Goal: Subscribe to service/newsletter

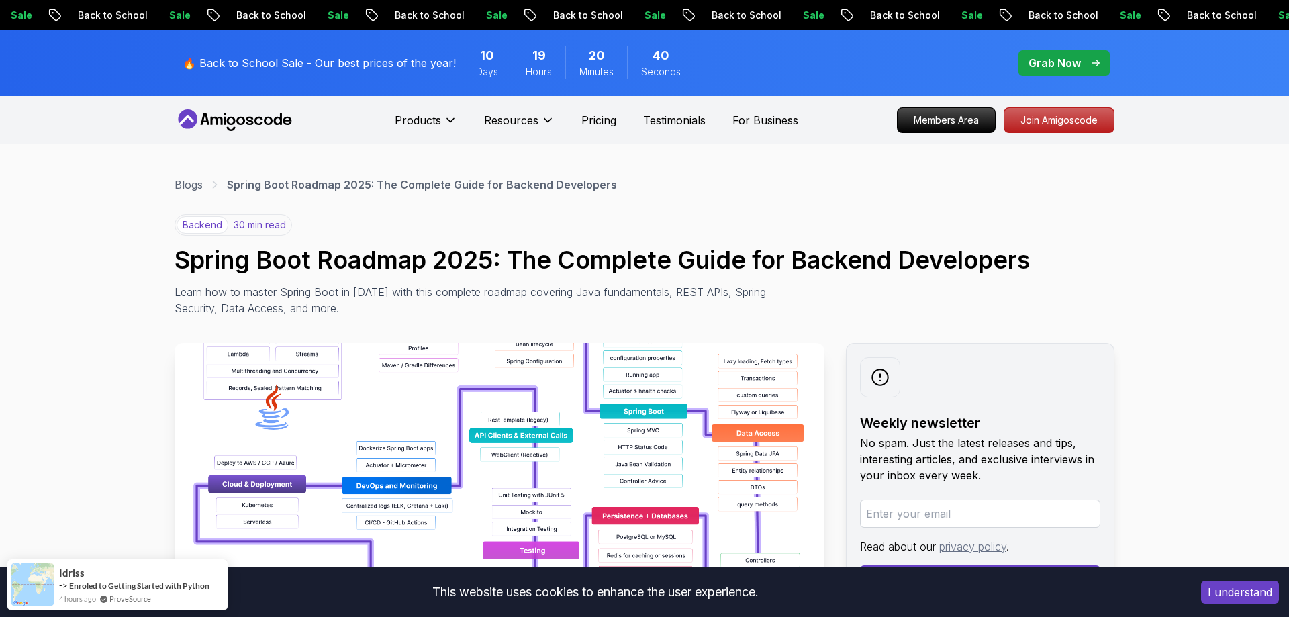
scroll to position [274, 0]
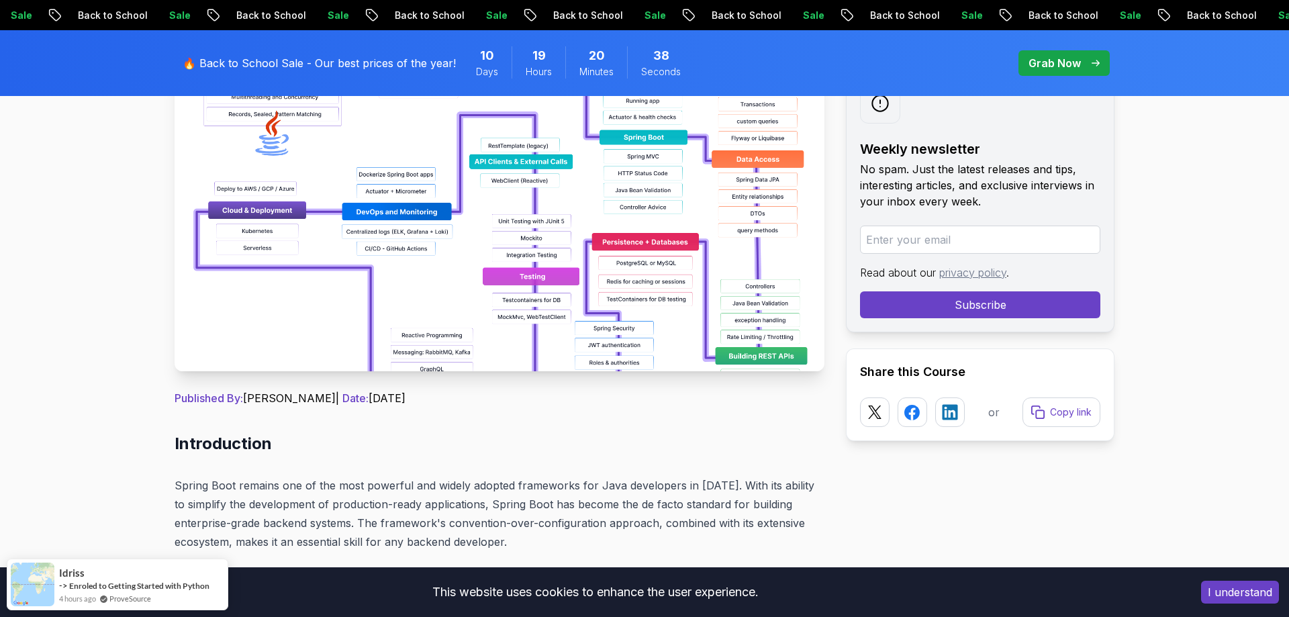
click at [888, 231] on input "email" at bounding box center [980, 240] width 240 height 28
type input "marcofuenteszumbadl@gmail.com"
click at [1014, 314] on button "Subscribe" at bounding box center [980, 304] width 240 height 27
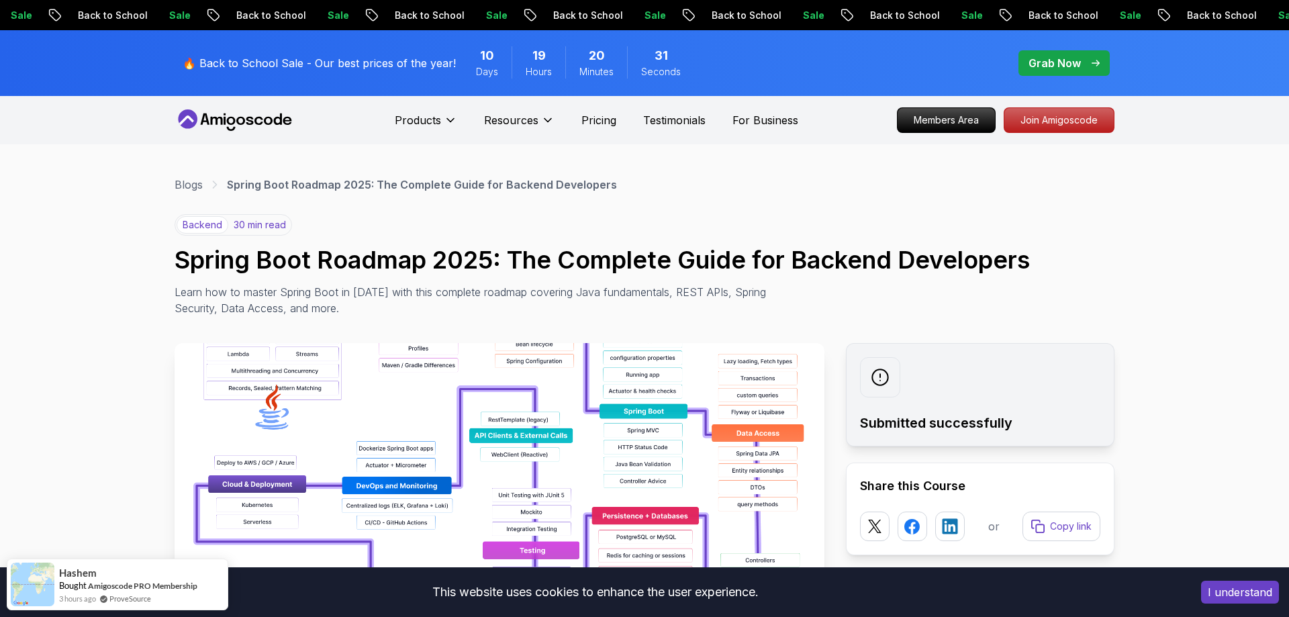
scroll to position [205, 0]
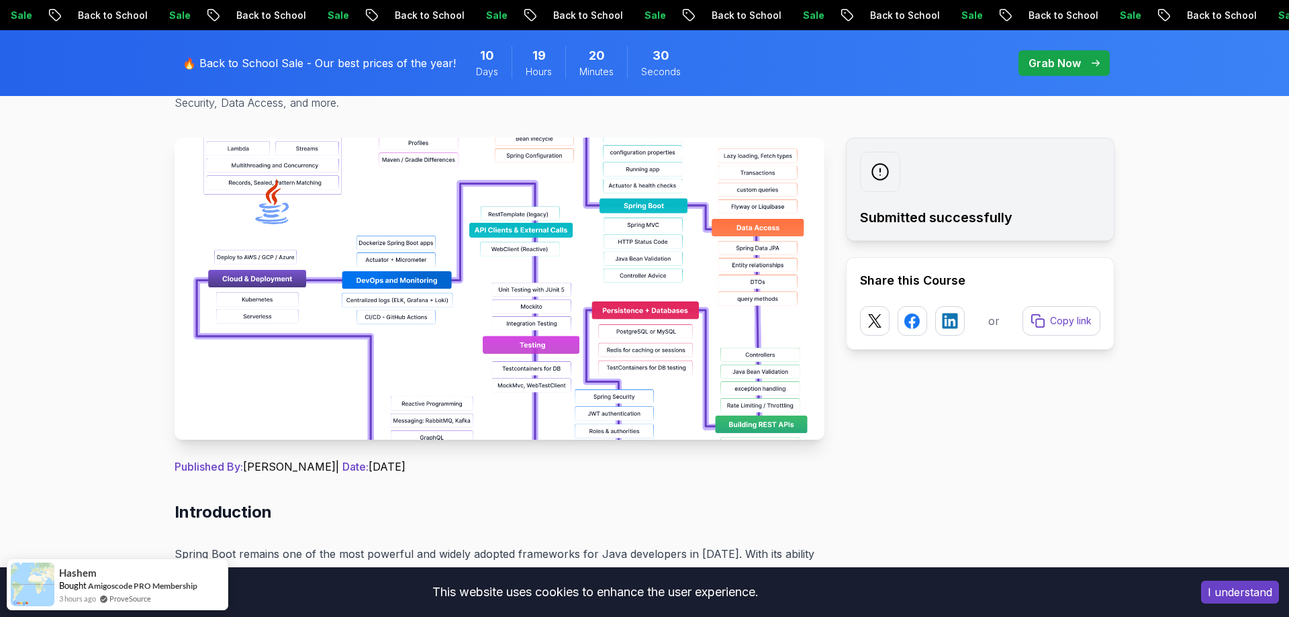
click at [638, 378] on img at bounding box center [500, 289] width 650 height 302
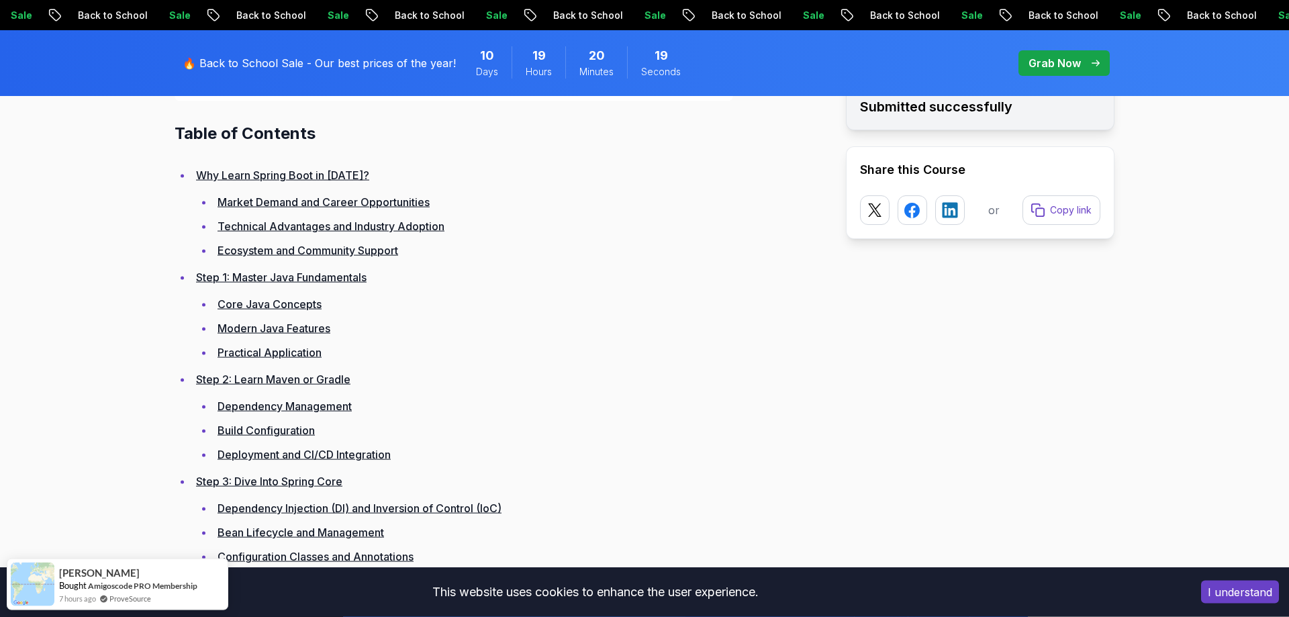
scroll to position [1849, 0]
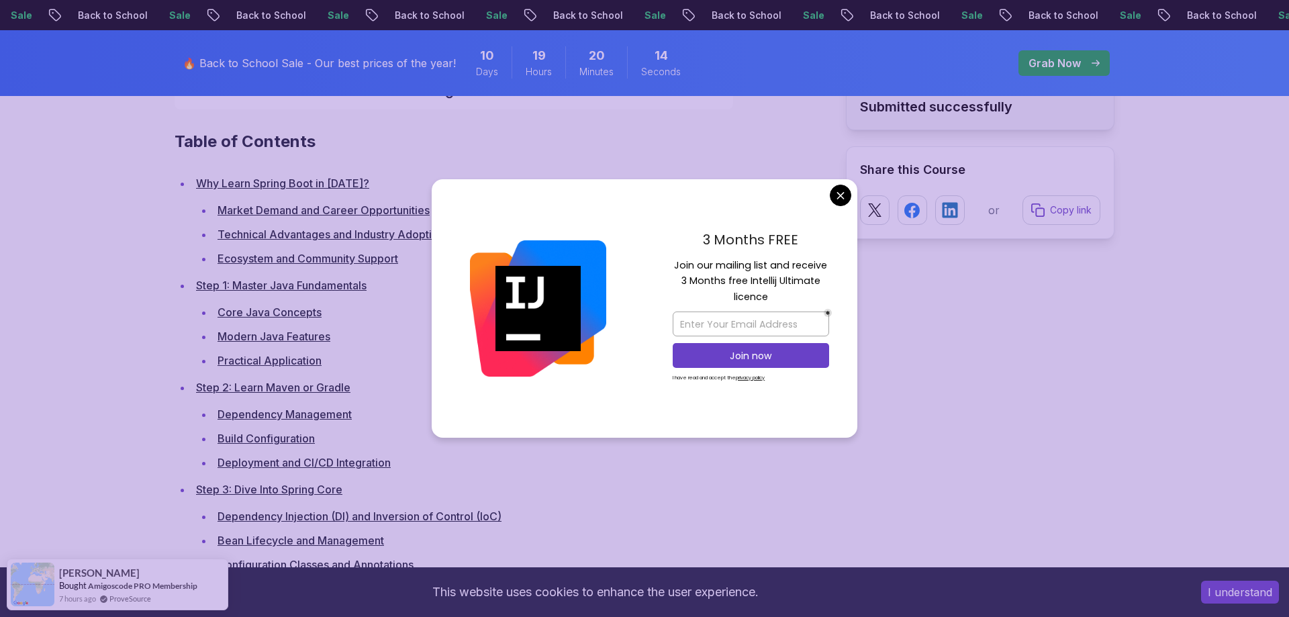
click at [692, 265] on p "Join our mailing list and receive 3 Months free Intellij Ultimate licence" at bounding box center [751, 281] width 156 height 47
drag, startPoint x: 692, startPoint y: 265, endPoint x: 754, endPoint y: 293, distance: 67.9
click at [754, 293] on p "Join our mailing list and receive 3 Months free Intellij Ultimate licence" at bounding box center [751, 281] width 156 height 47
click at [757, 294] on p "Join our mailing list and receive 3 Months free Intellij Ultimate licence" at bounding box center [751, 281] width 156 height 47
drag, startPoint x: 757, startPoint y: 294, endPoint x: 700, endPoint y: 269, distance: 62.2
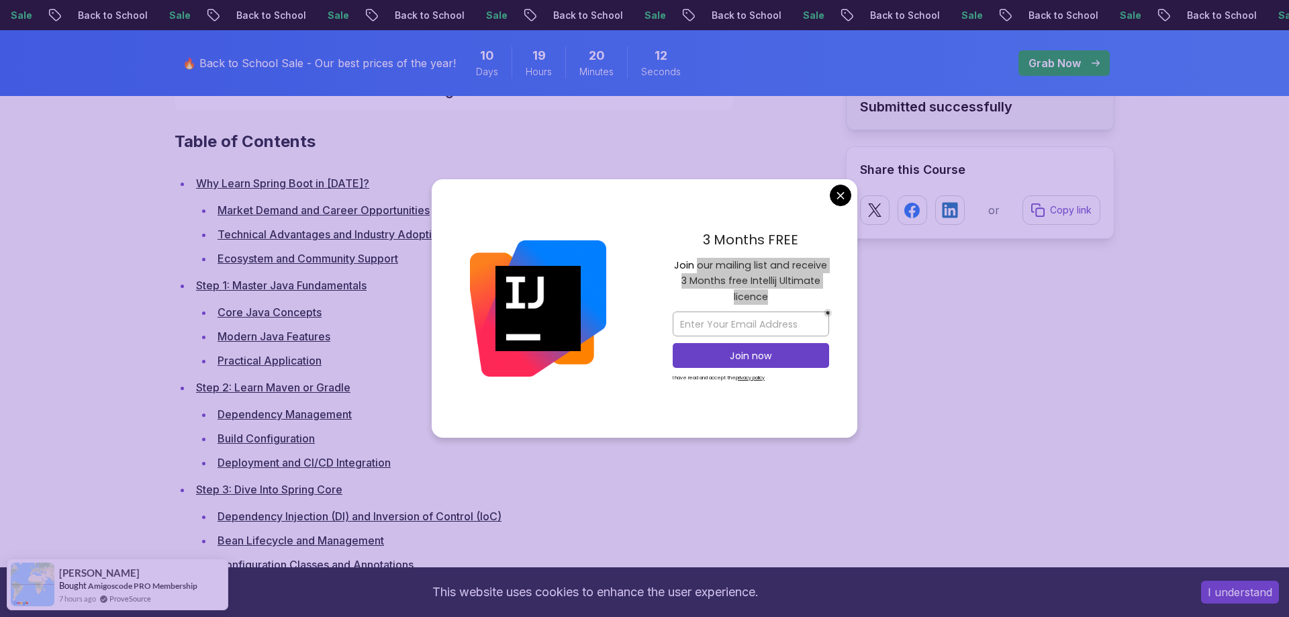
click at [700, 269] on p "Join our mailing list and receive 3 Months free Intellij Ultimate licence" at bounding box center [751, 281] width 156 height 47
click at [694, 267] on p "Join our mailing list and receive 3 Months free Intellij Ultimate licence" at bounding box center [751, 281] width 156 height 47
click at [690, 266] on p "Join our mailing list and receive 3 Months free Intellij Ultimate licence" at bounding box center [751, 281] width 156 height 47
drag, startPoint x: 690, startPoint y: 266, endPoint x: 755, endPoint y: 305, distance: 76.5
click at [755, 305] on div "3 Months FREE Join our mailing list and receive 3 Months free Intellij Ultimate…" at bounding box center [751, 308] width 213 height 259
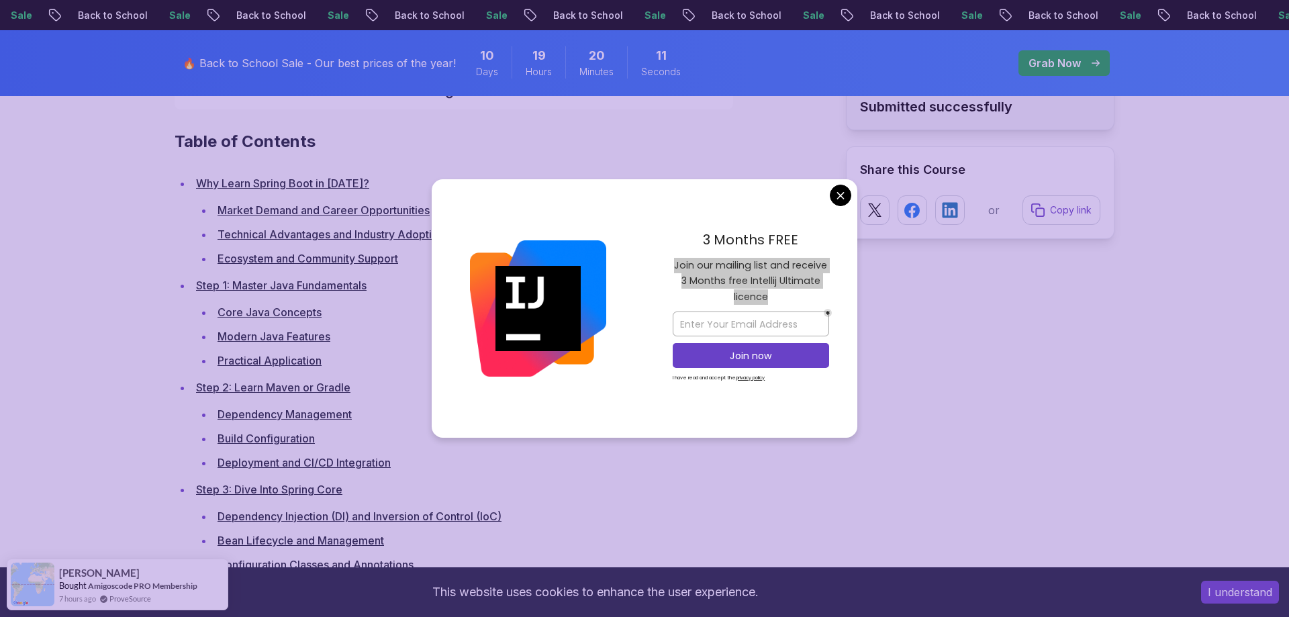
click at [756, 305] on div "Join now I have read and accept the privacy policy" at bounding box center [751, 346] width 156 height 83
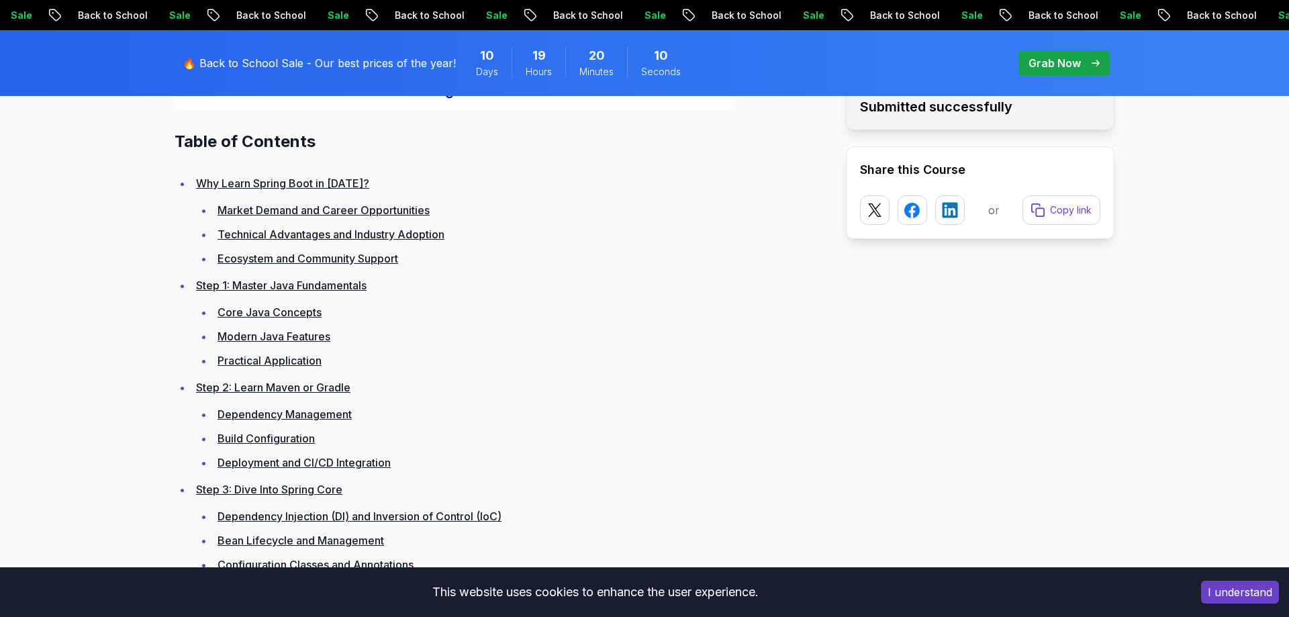
click at [189, 145] on h2 "Table of Contents" at bounding box center [500, 141] width 650 height 21
drag, startPoint x: 189, startPoint y: 145, endPoint x: 263, endPoint y: 144, distance: 73.9
click at [263, 144] on h2 "Table of Contents" at bounding box center [500, 141] width 650 height 21
click at [266, 144] on h2 "Table of Contents" at bounding box center [500, 141] width 650 height 21
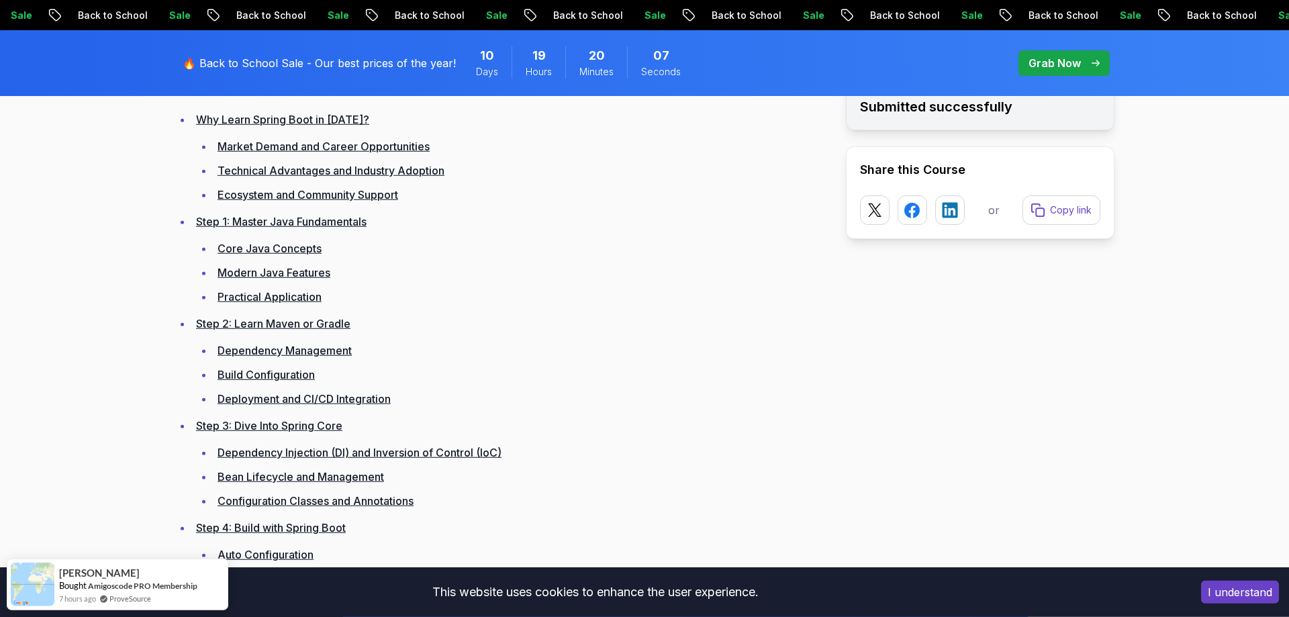
scroll to position [1917, 0]
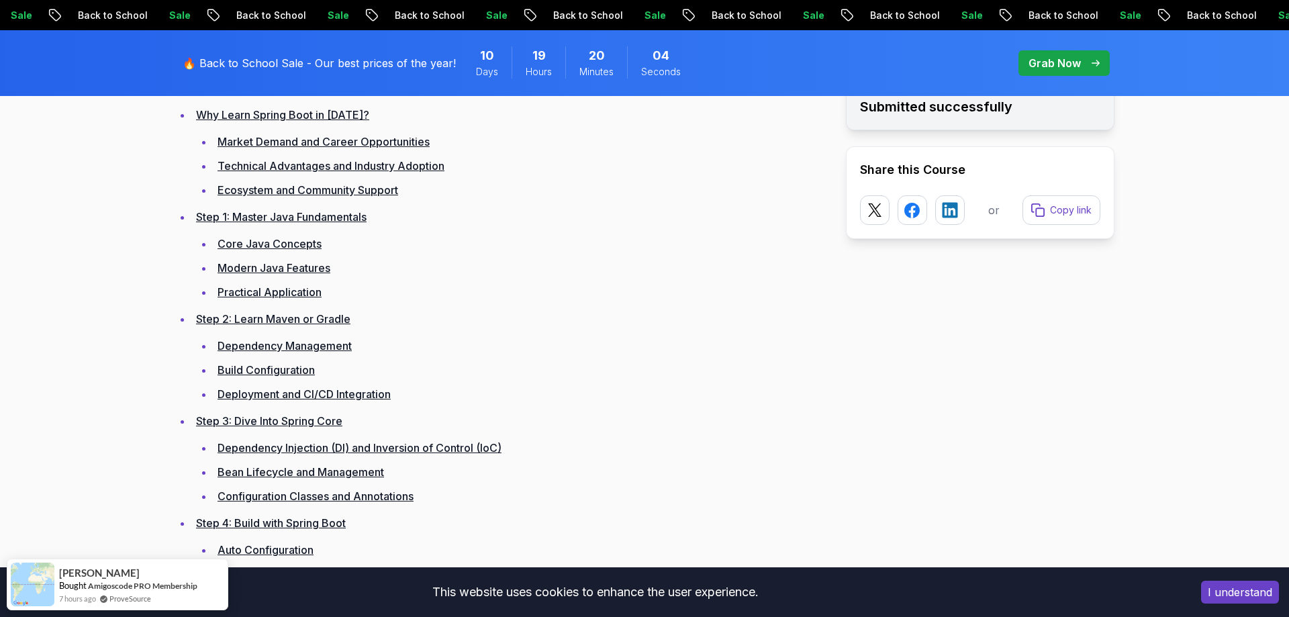
click at [293, 243] on link "Core Java Concepts" at bounding box center [270, 243] width 104 height 13
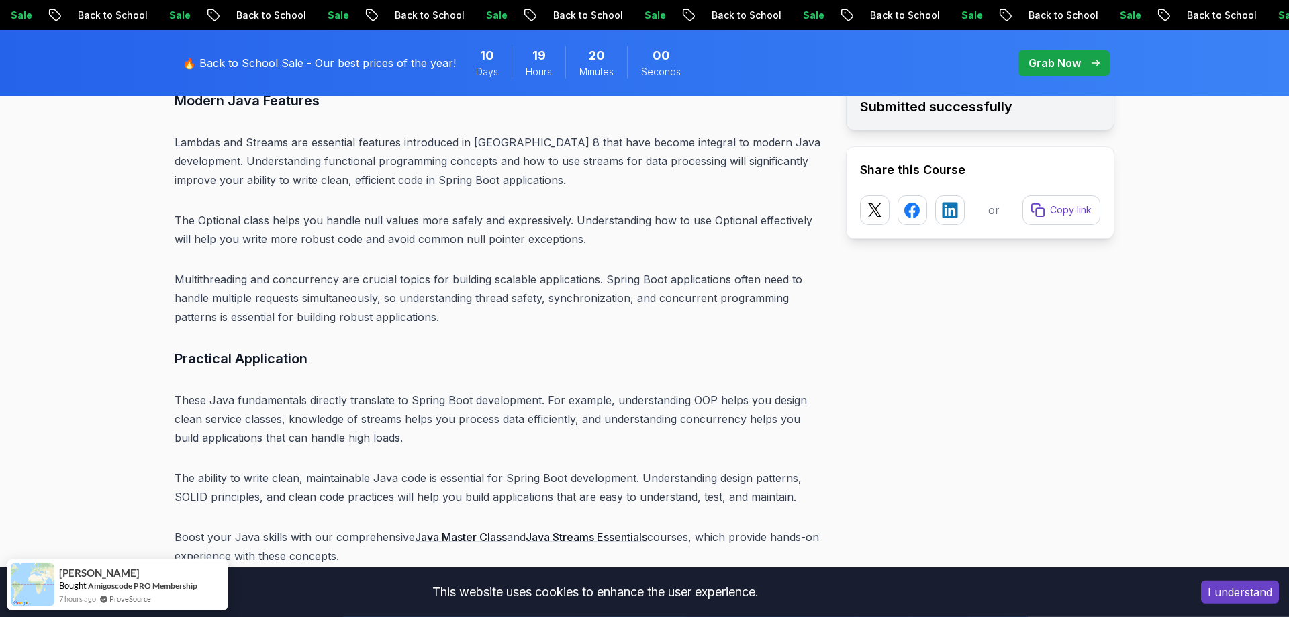
scroll to position [5272, 0]
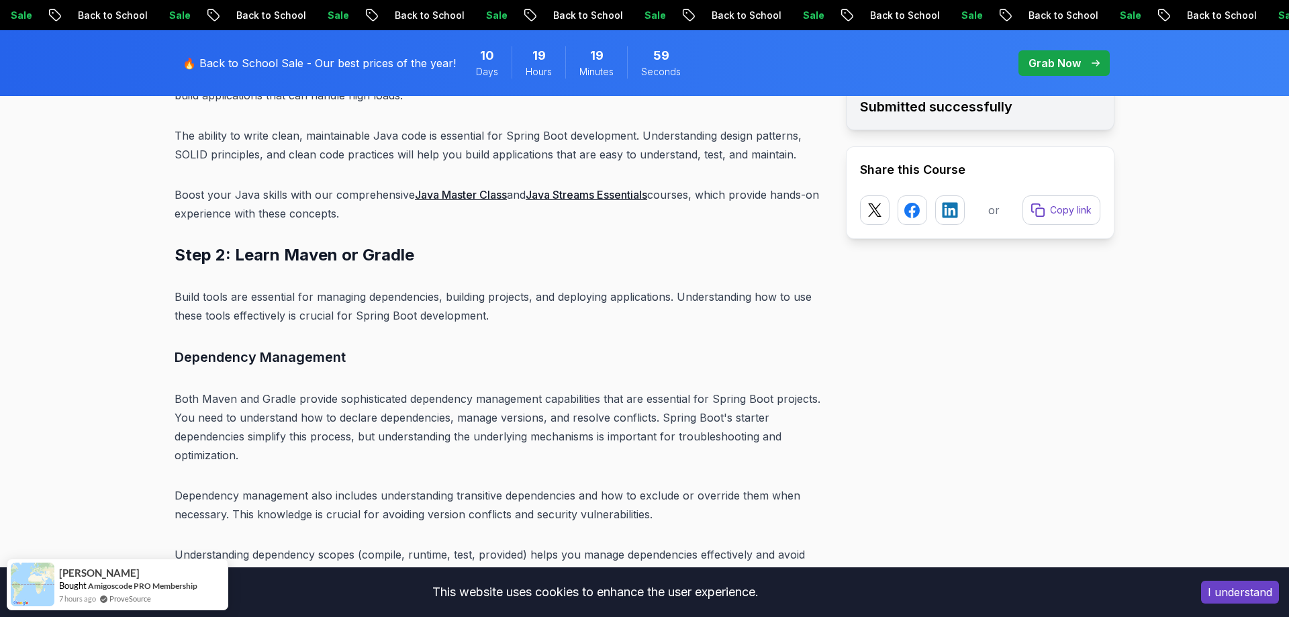
click at [436, 185] on p "Boost your Java skills with our comprehensive Java Master Class and Java Stream…" at bounding box center [500, 204] width 650 height 38
click at [437, 188] on link "Java Master Class" at bounding box center [461, 194] width 92 height 13
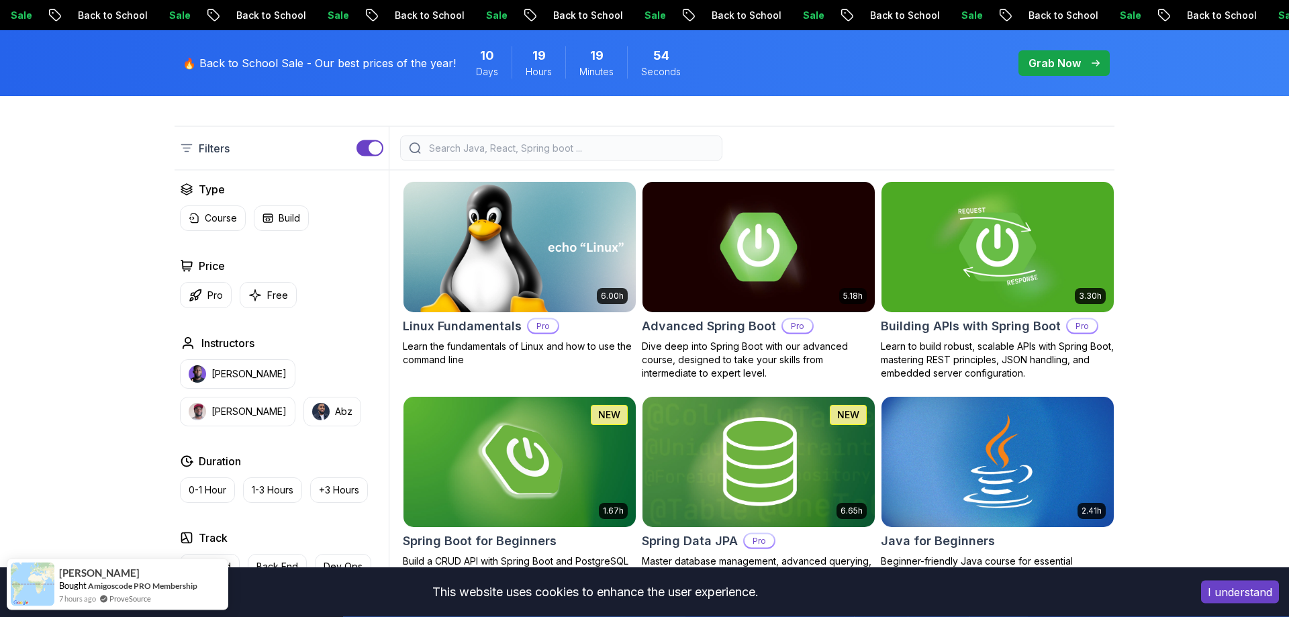
scroll to position [342, 0]
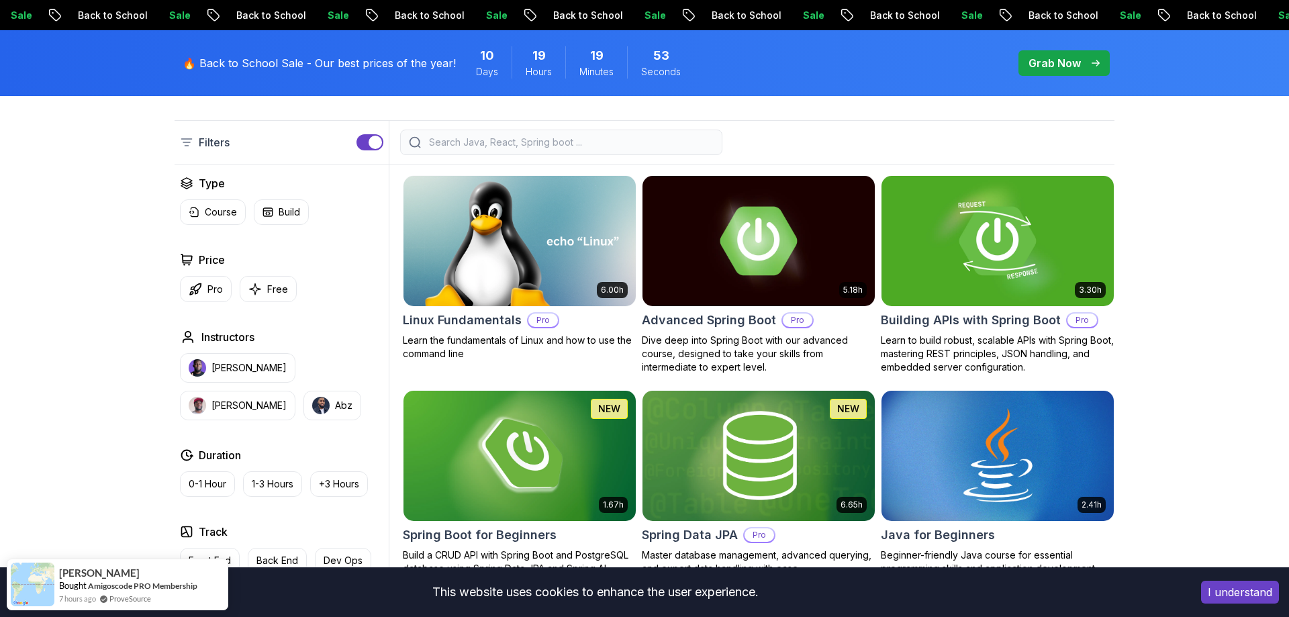
click at [503, 145] on input "search" at bounding box center [569, 142] width 287 height 13
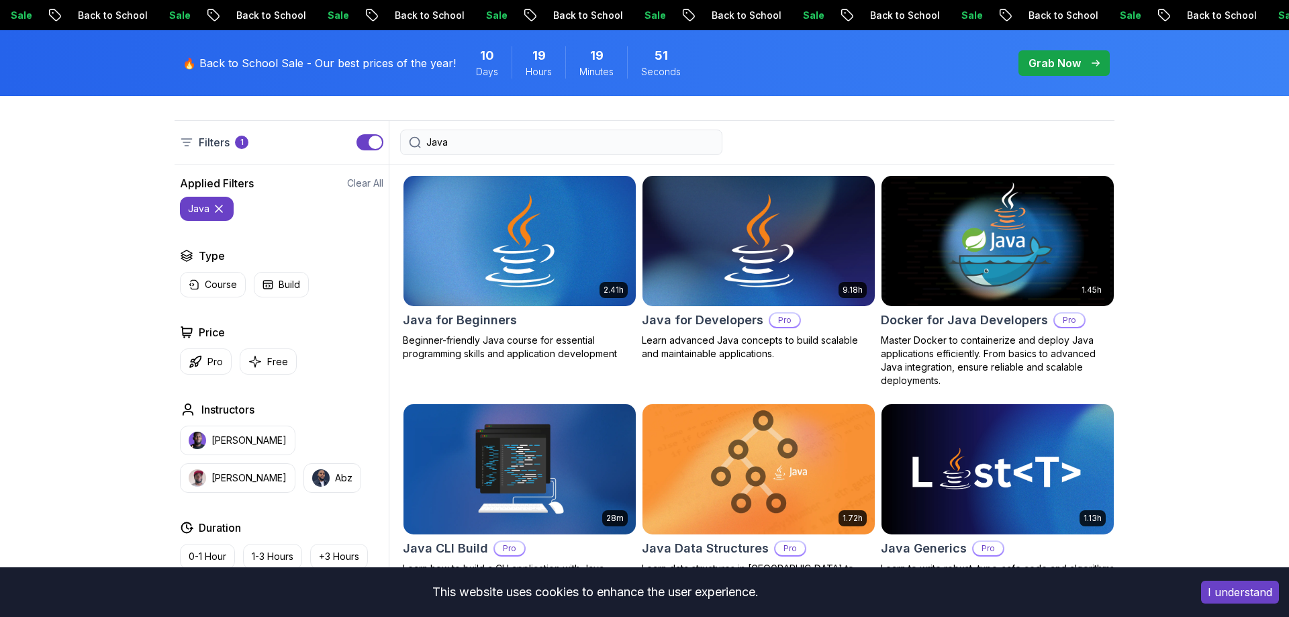
type input "Java"
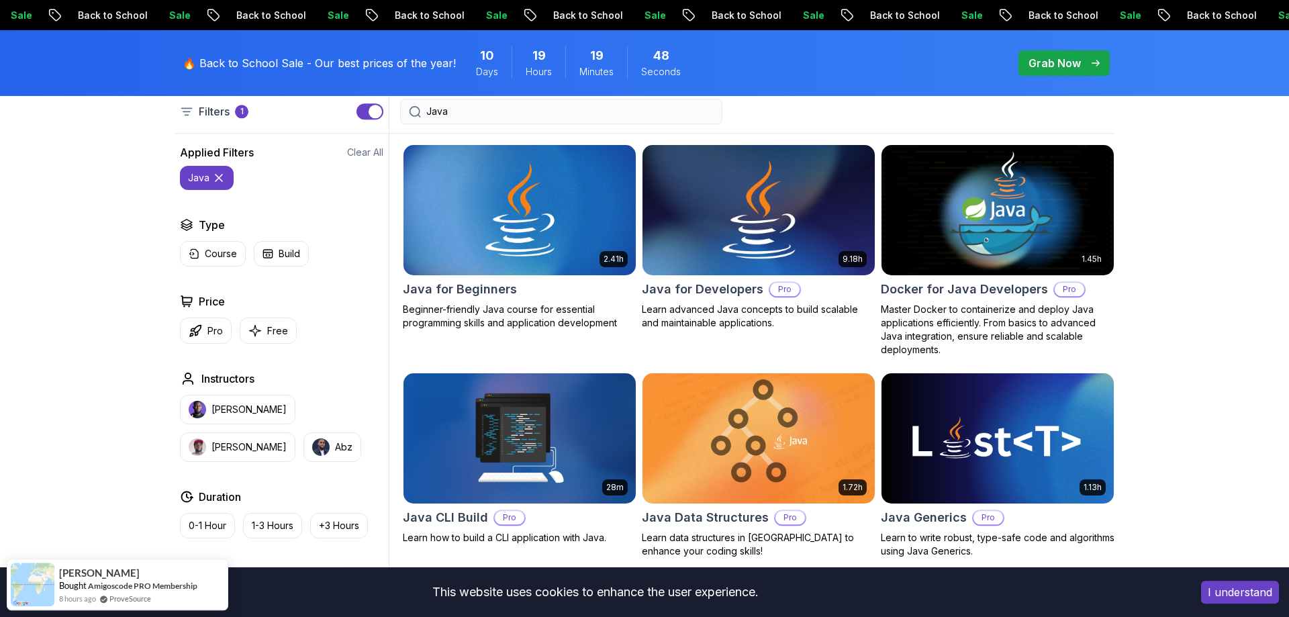
scroll to position [411, 0]
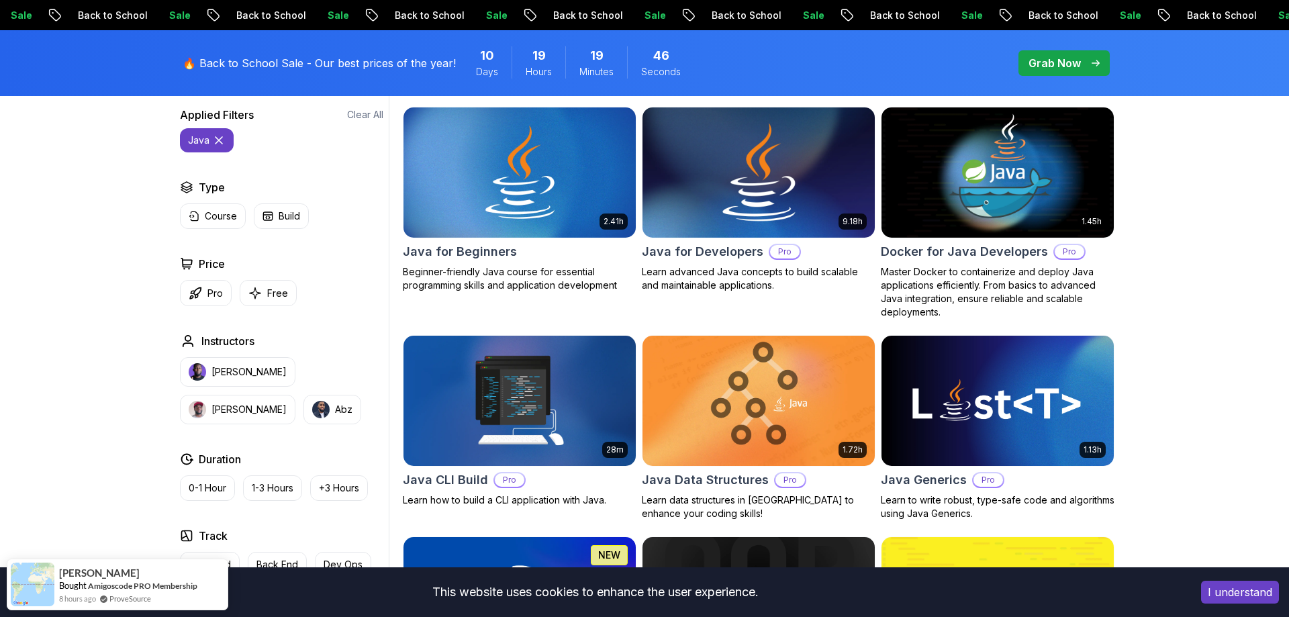
click at [718, 164] on img at bounding box center [758, 172] width 244 height 136
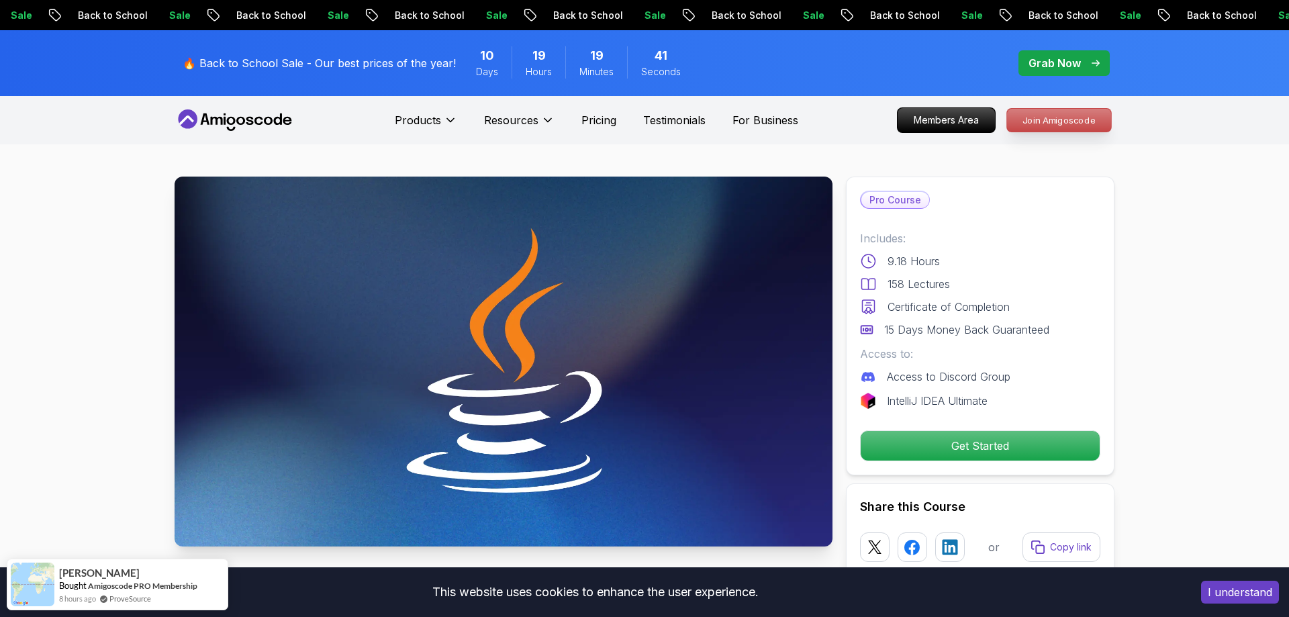
click at [1053, 117] on p "Join Amigoscode" at bounding box center [1059, 120] width 104 height 23
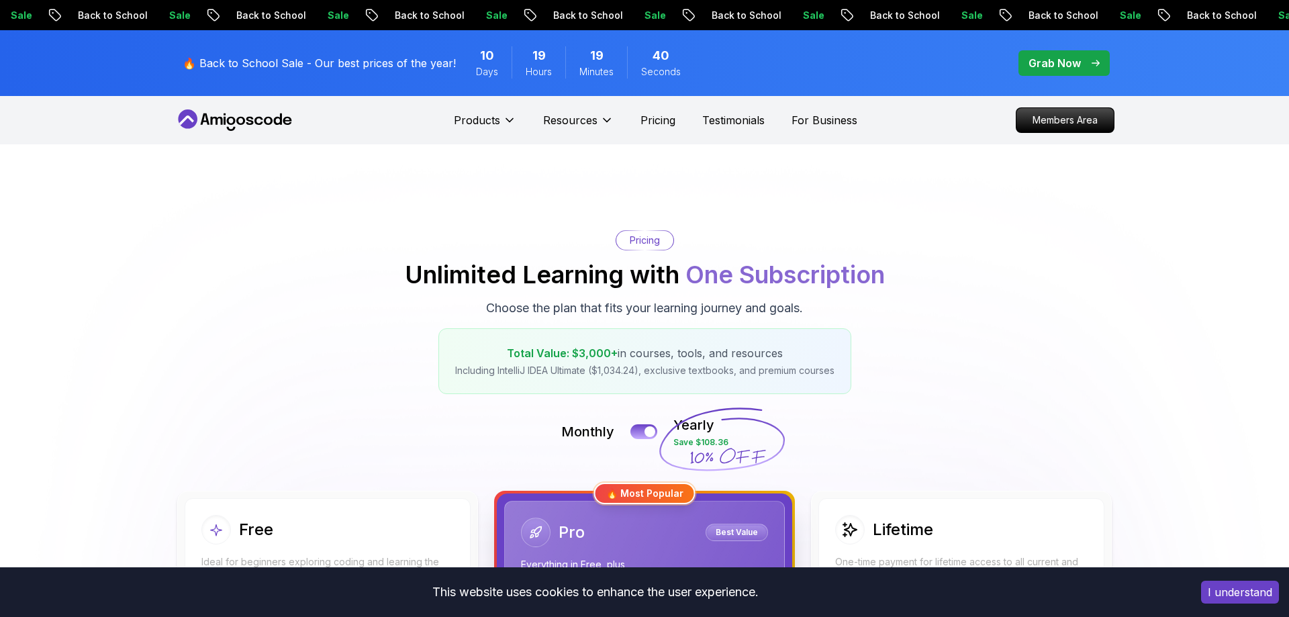
scroll to position [274, 0]
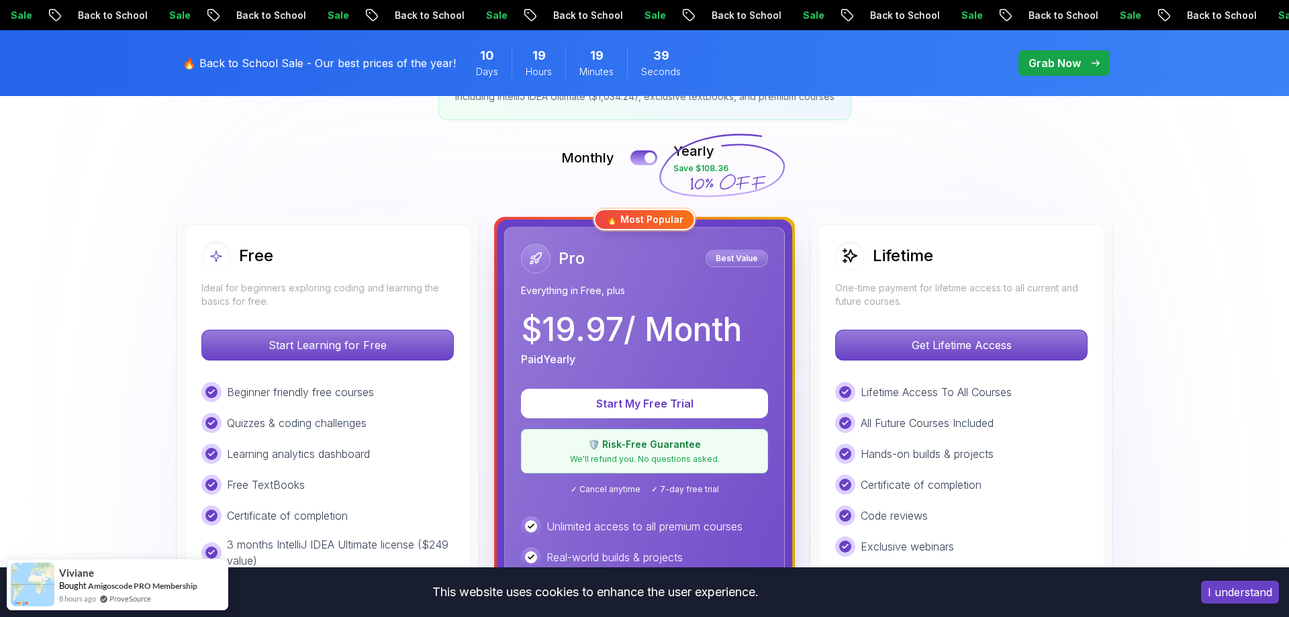
click at [551, 342] on p "$ 19.97 / Month" at bounding box center [631, 330] width 221 height 32
click at [563, 338] on p "$ 19.97 / Month" at bounding box center [631, 330] width 221 height 32
click at [883, 254] on h2 "Lifetime" at bounding box center [903, 255] width 60 height 21
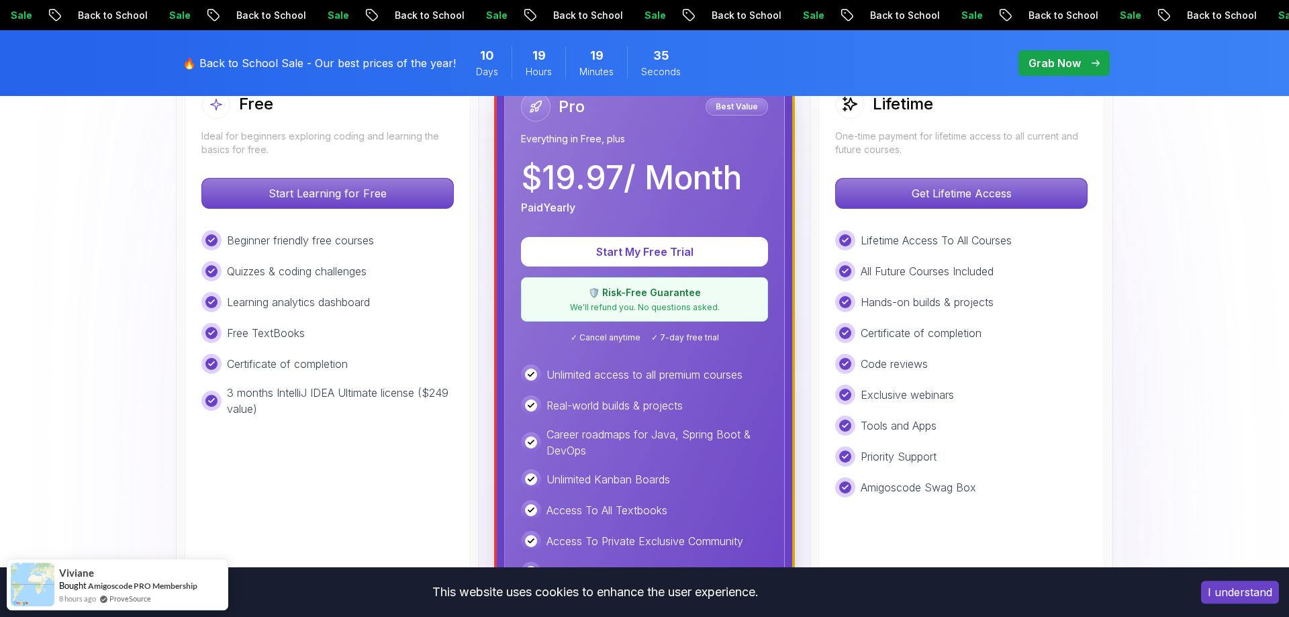
scroll to position [342, 0]
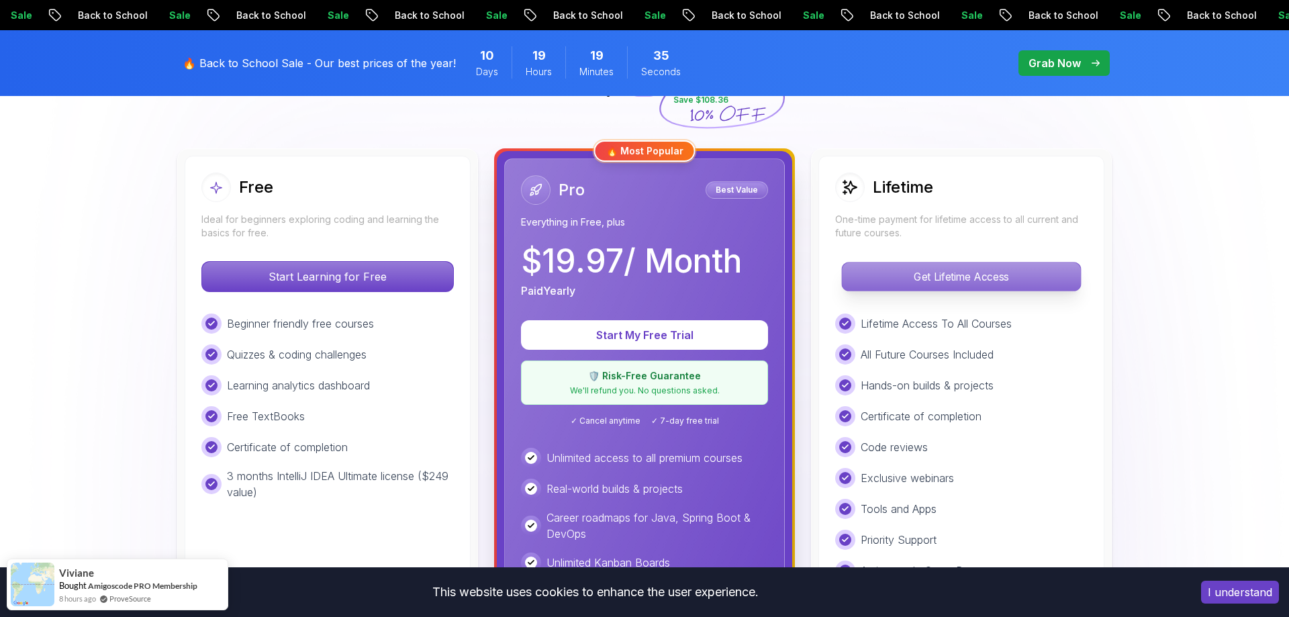
click at [935, 287] on p "Get Lifetime Access" at bounding box center [961, 277] width 238 height 28
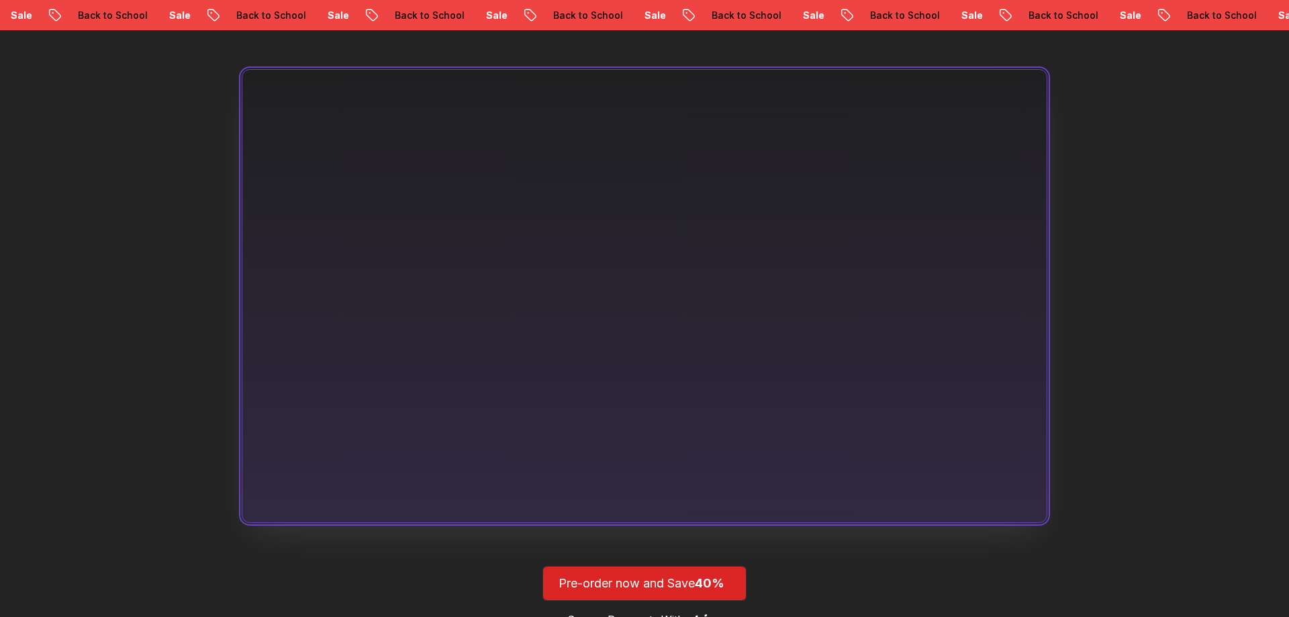
scroll to position [822, 0]
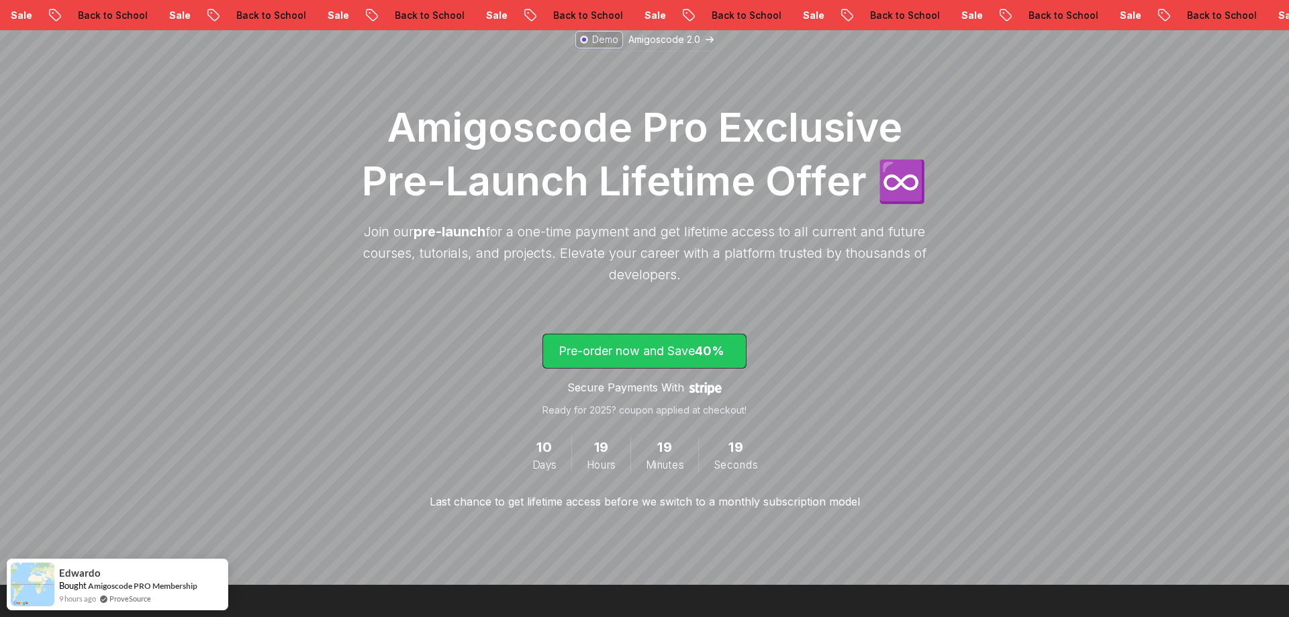
click at [710, 355] on span "40%" at bounding box center [710, 351] width 30 height 14
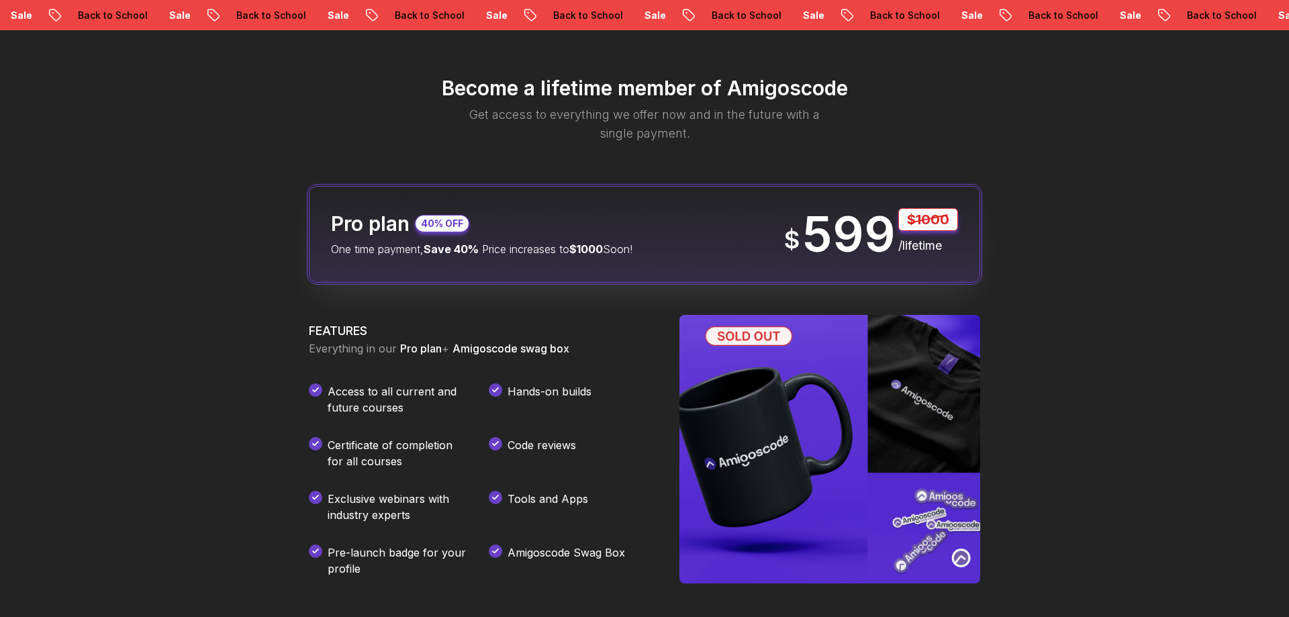
scroll to position [1581, 0]
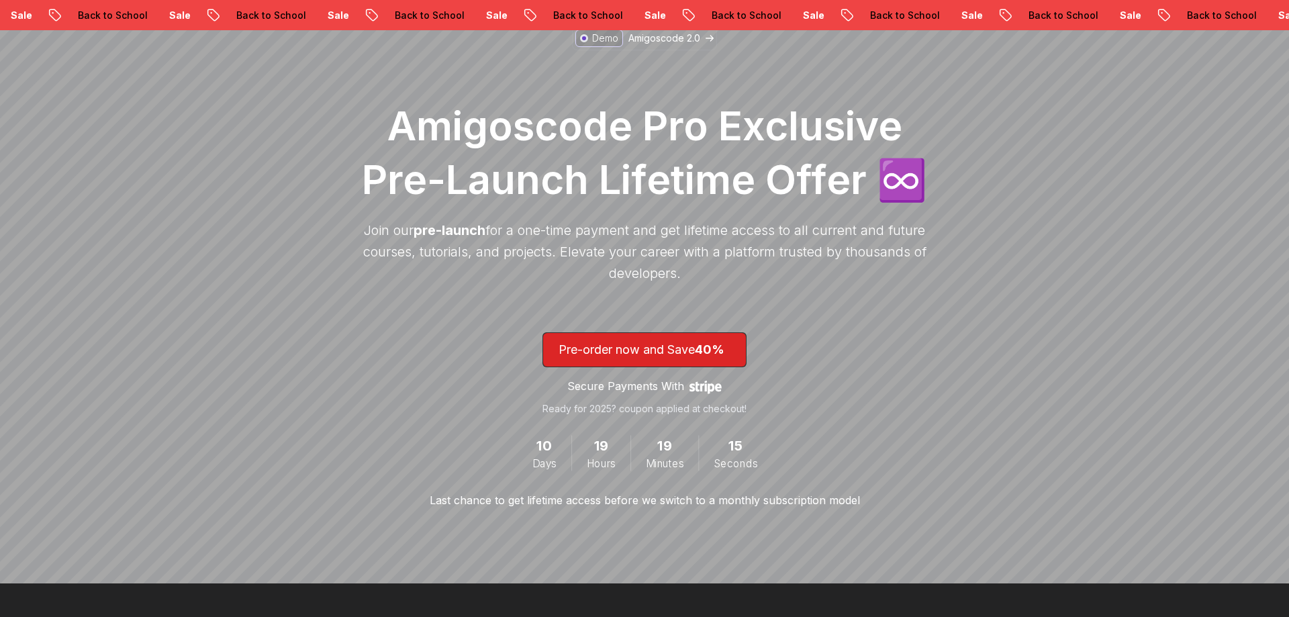
scroll to position [138, 0]
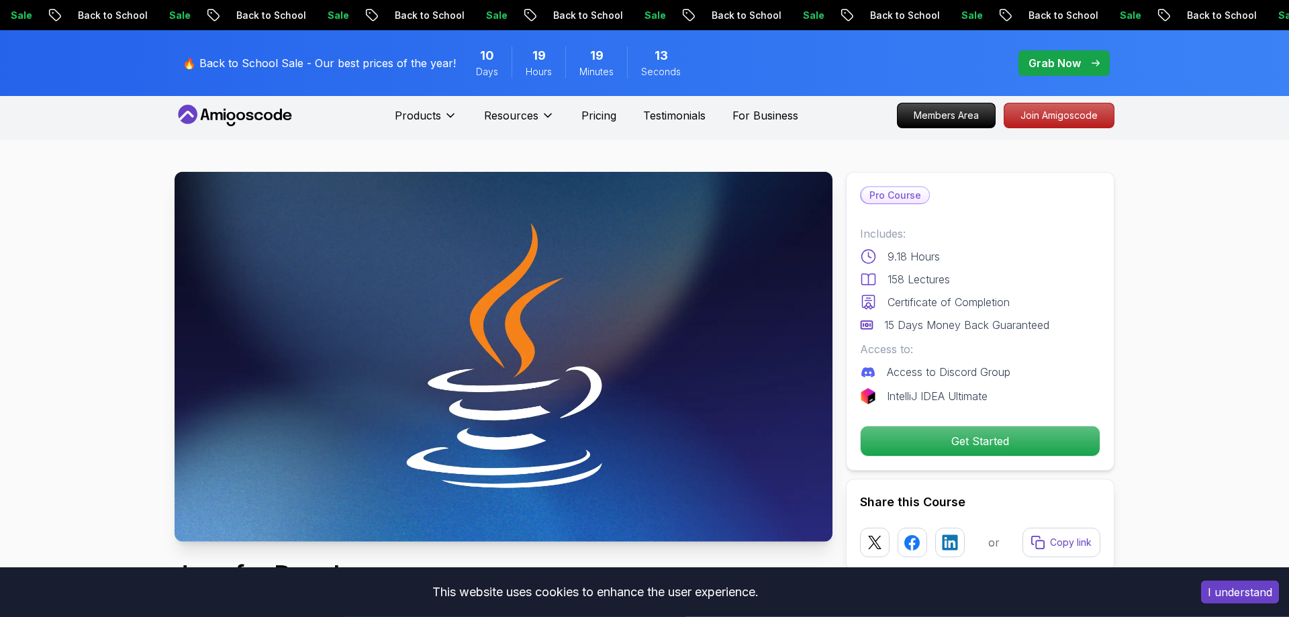
scroll to position [1, 0]
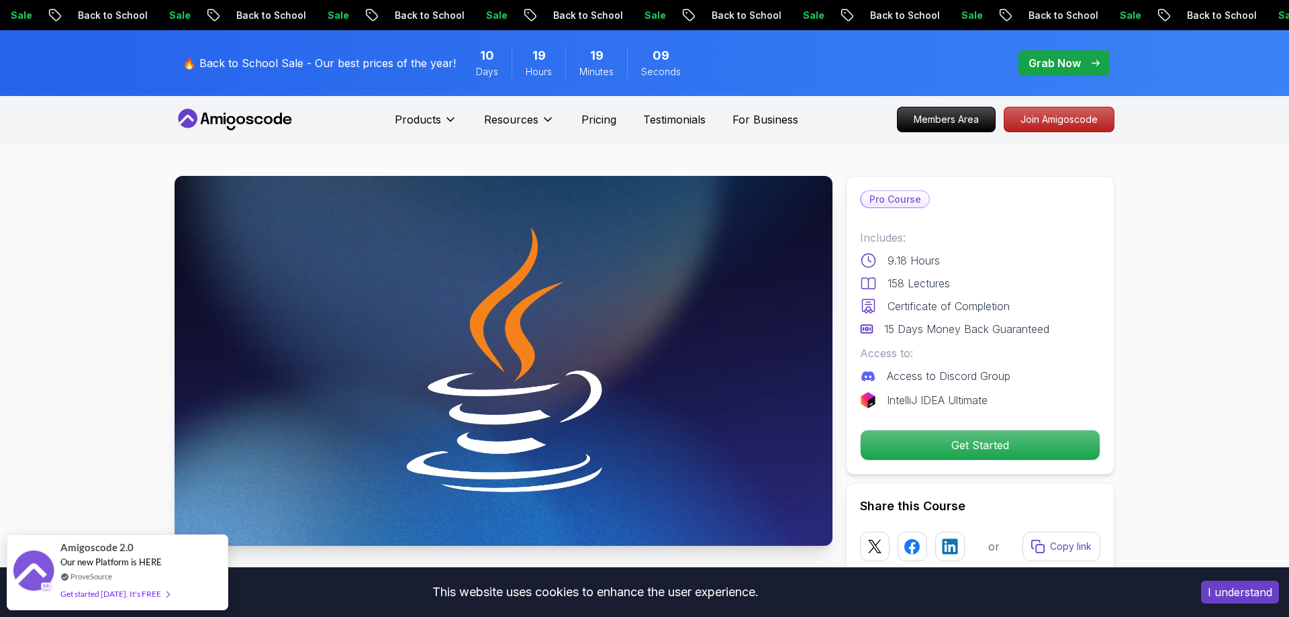
click at [963, 237] on p "Includes:" at bounding box center [980, 238] width 240 height 16
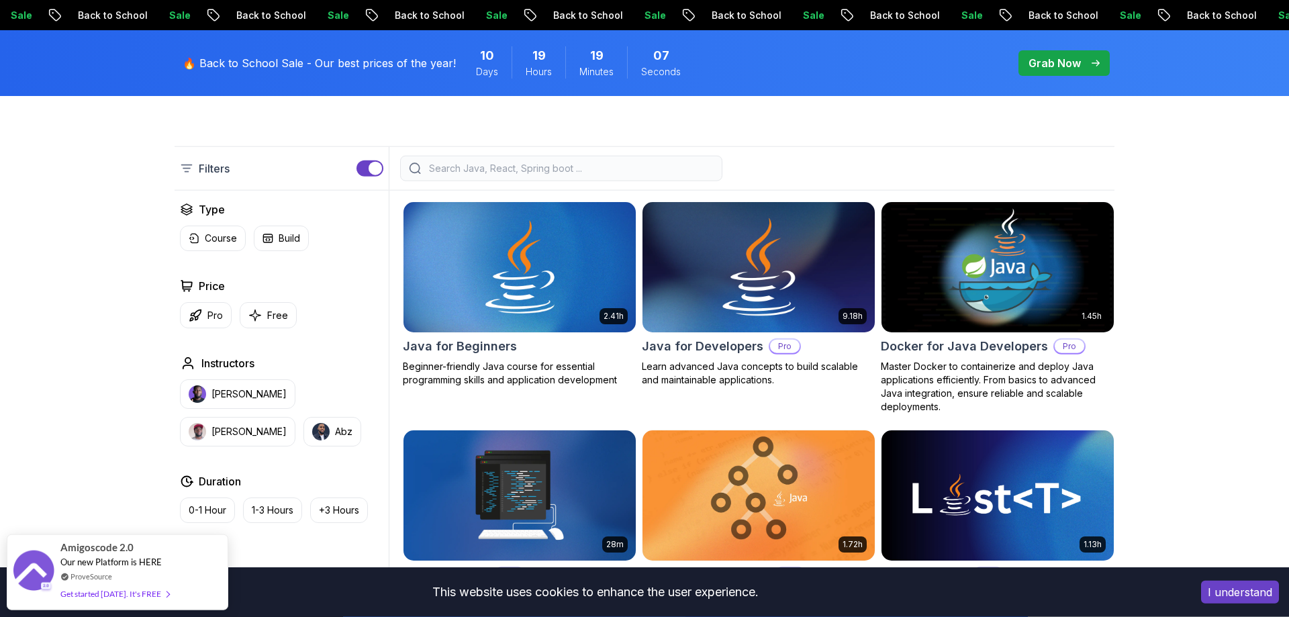
scroll to position [205, 0]
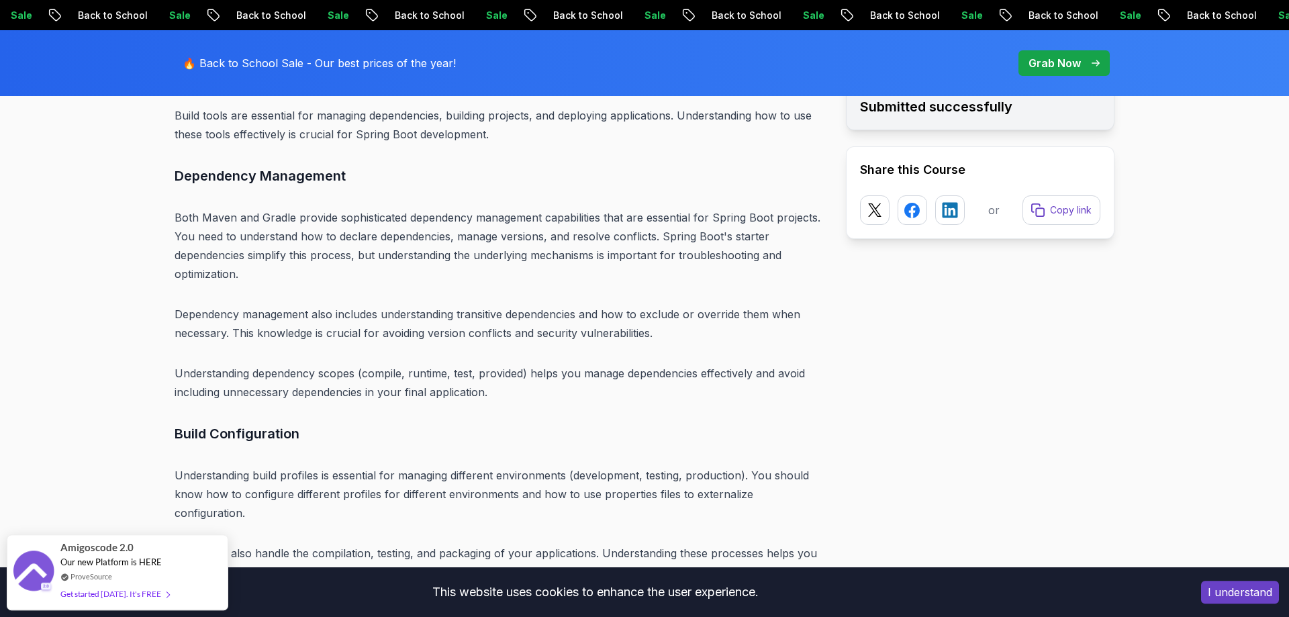
scroll to position [5272, 0]
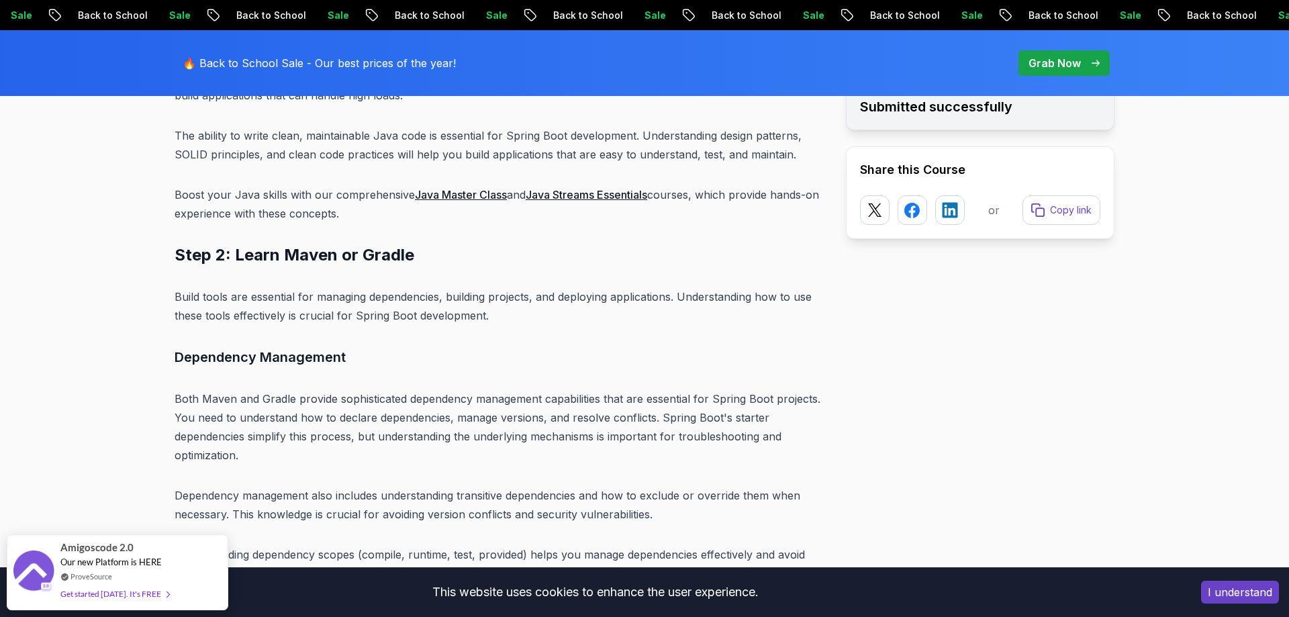
click at [542, 346] on h3 "Dependency Management" at bounding box center [500, 356] width 650 height 21
click at [591, 188] on link "Java Streams Essentials" at bounding box center [587, 194] width 122 height 13
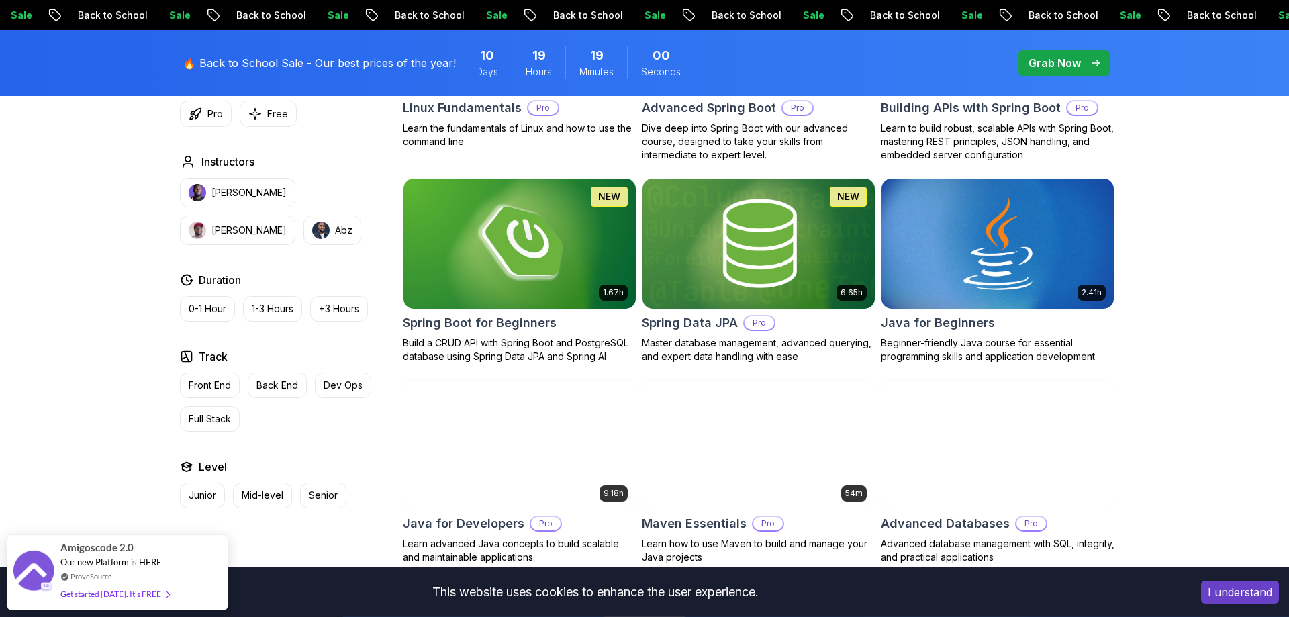
scroll to position [548, 0]
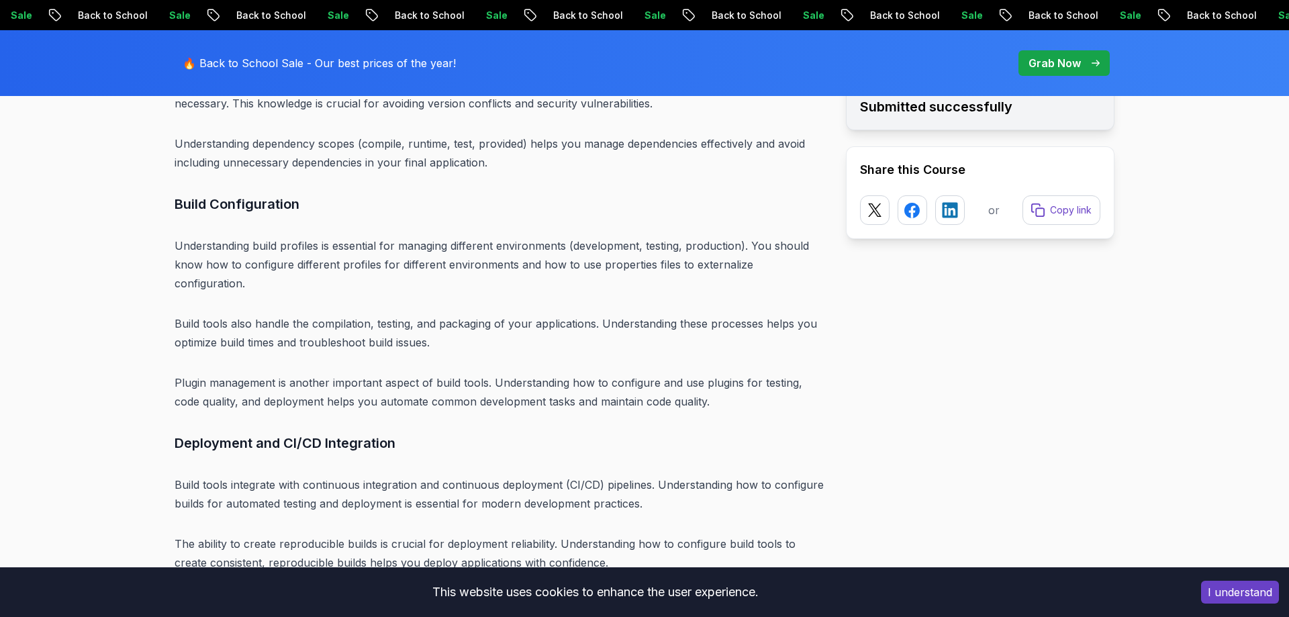
drag, startPoint x: 0, startPoint y: 0, endPoint x: 626, endPoint y: 259, distance: 677.3
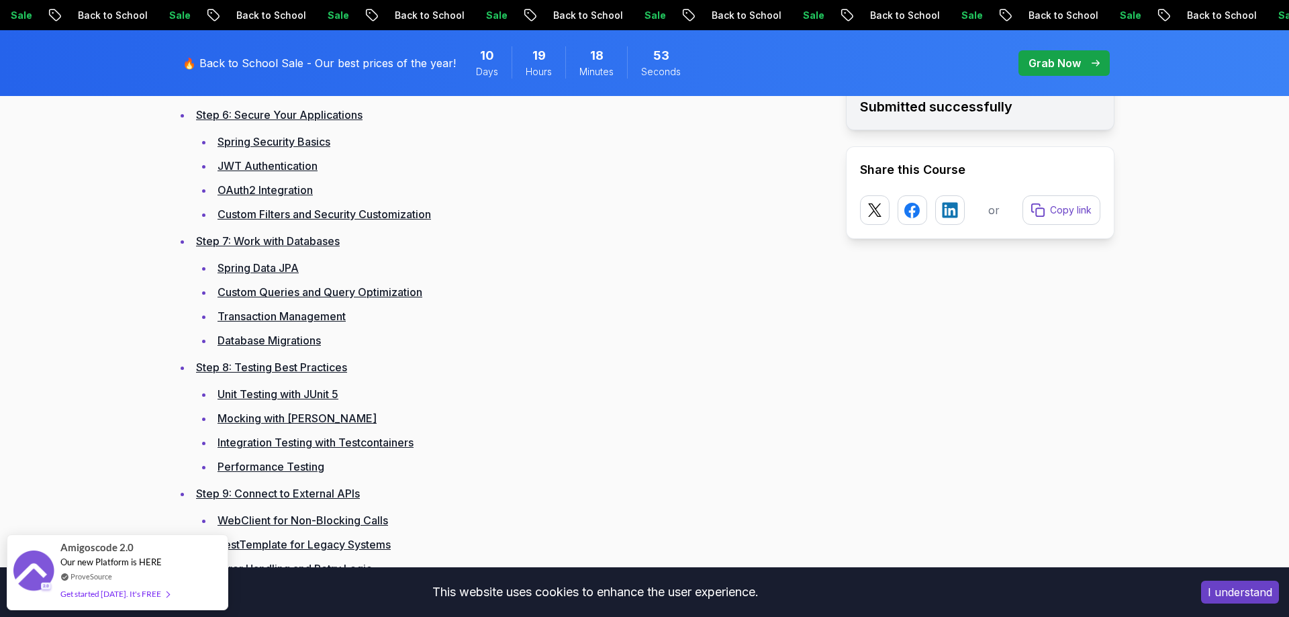
scroll to position [3082, 0]
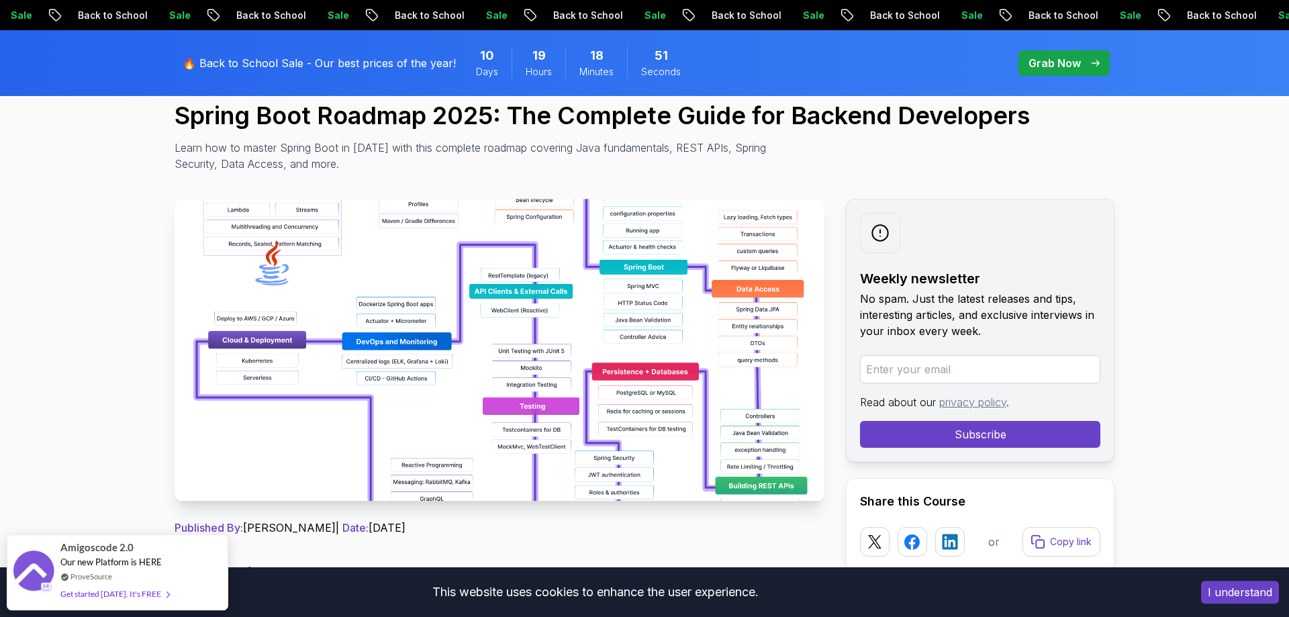
scroll to position [137, 0]
